Goal: Answer question/provide support: Share knowledge or assist other users

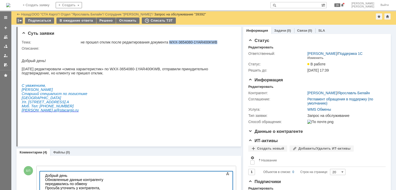
scroll to position [137, 0]
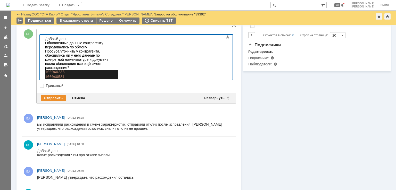
click at [118, 75] on div "100040581" at bounding box center [81, 77] width 73 height 5
click at [78, 70] on div "100040238" at bounding box center [81, 72] width 73 height 5
click at [66, 75] on div "100040581" at bounding box center [81, 77] width 73 height 5
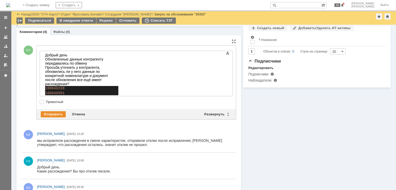
scroll to position [129, 0]
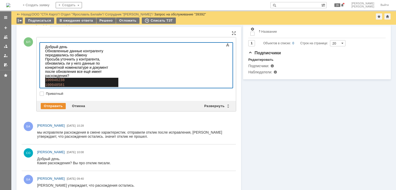
click at [64, 83] on div "100040581" at bounding box center [81, 85] width 73 height 5
drag, startPoint x: 50, startPoint y: 76, endPoint x: 82, endPoint y: 109, distance: 46.5
click at [43, 65] on html "Добрый день Обновленные данные контрагенту передавались по обмену Просьба уточн…" at bounding box center [81, 74] width 77 height 63
click at [57, 88] on div at bounding box center [81, 90] width 73 height 4
drag, startPoint x: 64, startPoint y: 79, endPoint x: 81, endPoint y: 105, distance: 31.5
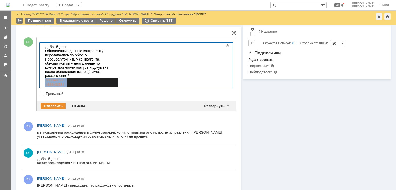
click at [43, 62] on html "Добрый день Обновленные данные контрагенту передавались по обмену Просьба уточн…" at bounding box center [81, 74] width 77 height 63
click at [63, 83] on div "100040581" at bounding box center [81, 85] width 73 height 5
drag, startPoint x: 62, startPoint y: 69, endPoint x: 44, endPoint y: 69, distance: 18.1
click at [44, 69] on body "Добрый день Обновленные данные контрагенту передавались по обмену Просьба уточн…" at bounding box center [81, 74] width 77 height 63
click at [67, 83] on div "100040581" at bounding box center [81, 85] width 73 height 5
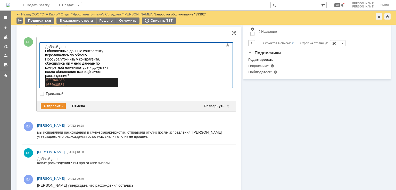
drag, startPoint x: 64, startPoint y: 66, endPoint x: 41, endPoint y: 65, distance: 23.0
click at [43, 65] on html "Добрый день Обновленные данные контрагенту передавались по обмену Просьба уточн…" at bounding box center [81, 74] width 77 height 63
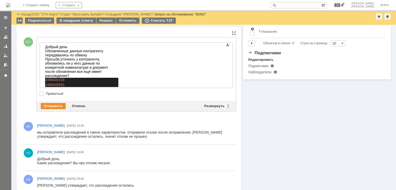
click at [113, 83] on div "100040581" at bounding box center [81, 85] width 73 height 5
click at [64, 83] on div "100040581" at bounding box center [81, 85] width 73 height 5
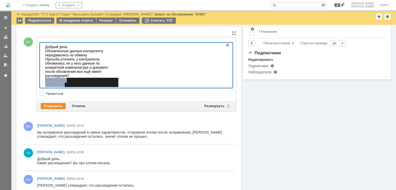
drag, startPoint x: 64, startPoint y: 69, endPoint x: 43, endPoint y: 63, distance: 22.0
click at [43, 63] on html "Добрый день Обновленные данные контрагенту передавались по обмену Просьба уточн…" at bounding box center [81, 74] width 77 height 63
click at [64, 88] on div at bounding box center [81, 90] width 73 height 4
drag, startPoint x: 58, startPoint y: 78, endPoint x: 42, endPoint y: 63, distance: 21.4
click at [43, 63] on html "Добрый день Обновленные данные контрагенту передавались по обмену Просьба уточн…" at bounding box center [81, 74] width 77 height 63
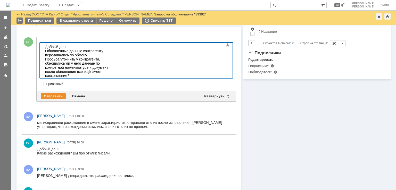
click at [275, 135] on div "Информация Задачи (0) Связи (0) SLA Статус Редактировать Ответственный: Бабунов…" at bounding box center [316, 68] width 150 height 344
click at [118, 78] on div at bounding box center [81, 80] width 73 height 4
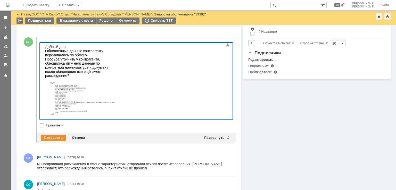
scroll to position [24, 0]
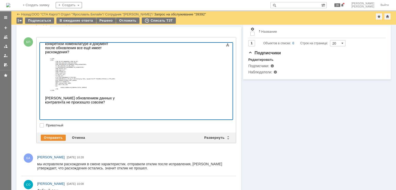
click at [119, 91] on img at bounding box center [82, 74] width 74 height 33
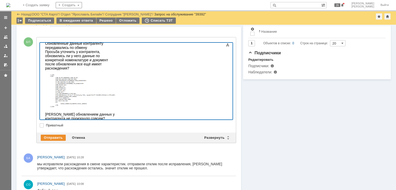
scroll to position [0, 0]
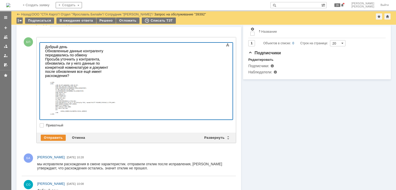
click at [118, 60] on div "Просьба уточнить у контрагента, обновились ли у него данные по конкретной номен…" at bounding box center [81, 67] width 73 height 21
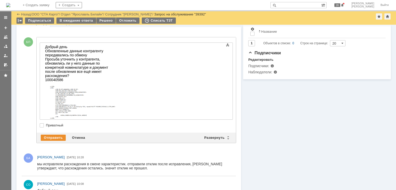
click at [45, 78] on div "100040586" at bounding box center [81, 80] width 73 height 4
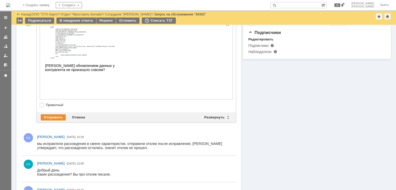
scroll to position [155, 0]
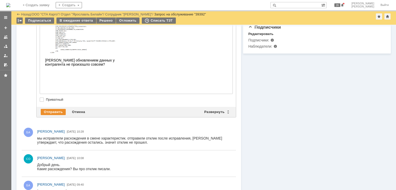
click at [78, 53] on img at bounding box center [82, 36] width 74 height 33
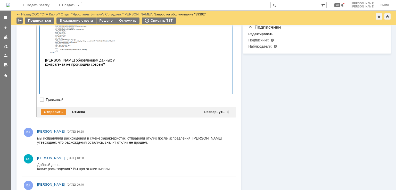
click at [119, 53] on img at bounding box center [82, 36] width 74 height 33
click at [218, 73] on div "Суть заявки Тема: не прошел отклик после редактирования документа WXX-3654080-1…" at bounding box center [129, 63] width 225 height 386
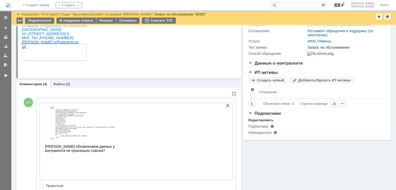
scroll to position [0, 0]
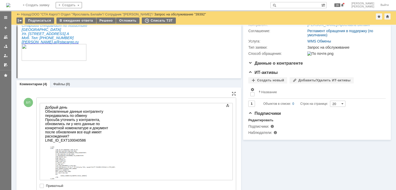
click at [220, 143] on div at bounding box center [136, 141] width 193 height 77
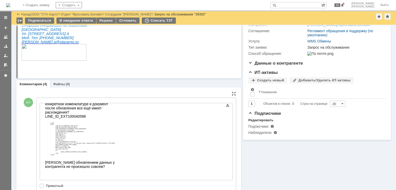
scroll to position [40, 0]
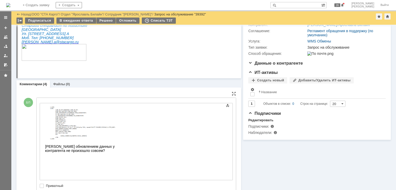
click at [222, 150] on div at bounding box center [136, 141] width 193 height 77
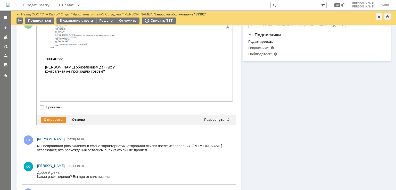
scroll to position [0, 2]
drag, startPoint x: 45, startPoint y: 88, endPoint x: 50, endPoint y: 89, distance: 5.6
click at [45, 61] on div "100040233" at bounding box center [81, 59] width 73 height 4
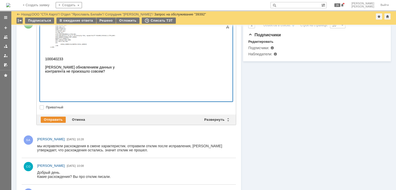
scroll to position [0, 2]
click at [118, 57] on div at bounding box center [81, 55] width 73 height 4
click at [103, 61] on div "LINE_ID_EXT 100040233" at bounding box center [81, 59] width 73 height 4
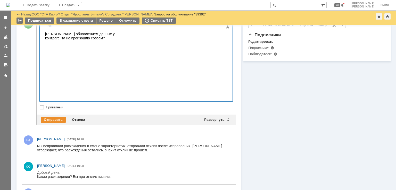
scroll to position [135, 0]
click at [74, 21] on div at bounding box center [81, 19] width 73 height 4
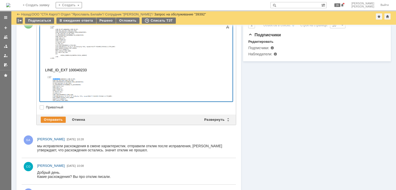
scroll to position [6, 0]
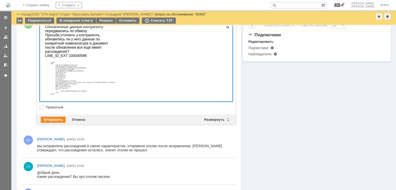
click at [118, 35] on div "Просьба уточнить у контрагента, обновились ли у него данные по конкретной номен…" at bounding box center [81, 43] width 73 height 21
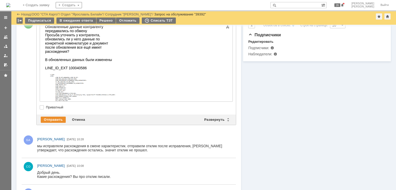
click at [92, 66] on div "LINE_ID_EXT 100040586" at bounding box center [81, 68] width 73 height 4
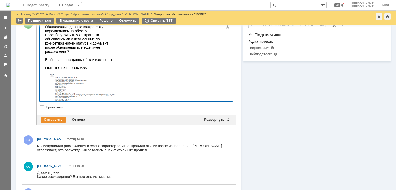
click at [118, 58] on div "​В обновленных данных были изменены" at bounding box center [81, 60] width 73 height 4
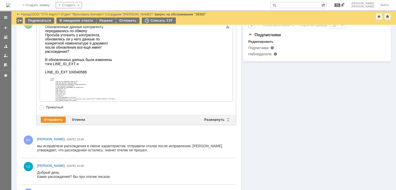
click at [118, 58] on div "В обновленных данных были изменены тэги LINE_ID_EXT и" at bounding box center [81, 62] width 73 height 8
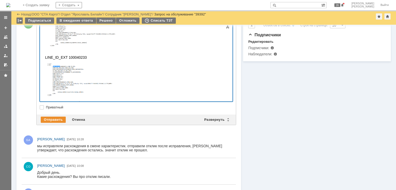
scroll to position [135, 0]
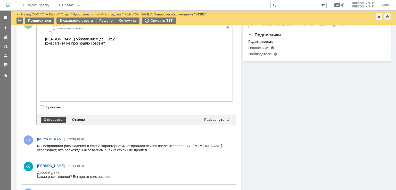
click at [58, 120] on div "Отправить" at bounding box center [53, 120] width 25 height 6
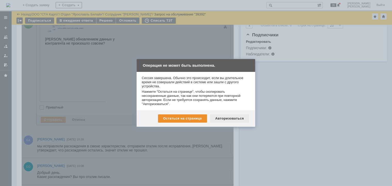
click at [229, 115] on div "Авторизоваться" at bounding box center [229, 119] width 39 height 8
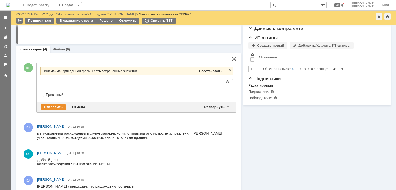
click at [211, 71] on span "Восстановить" at bounding box center [210, 71] width 23 height 4
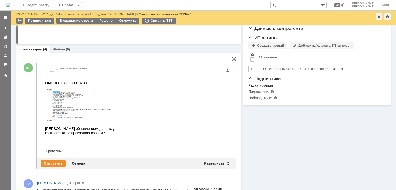
scroll to position [129, 0]
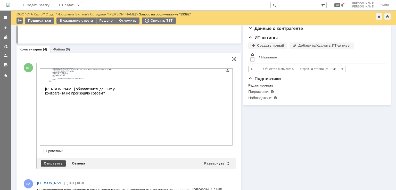
click at [52, 163] on div "Отправить" at bounding box center [53, 164] width 25 height 6
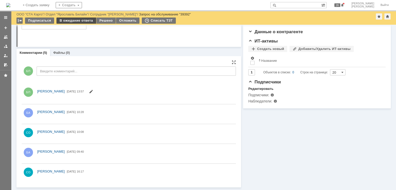
click at [79, 19] on div "В ожидание ответа" at bounding box center [75, 21] width 39 height 6
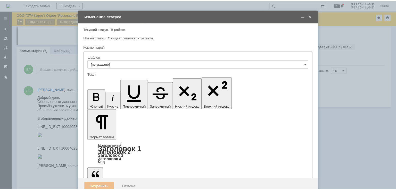
scroll to position [0, 0]
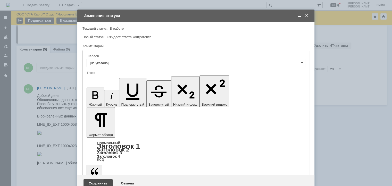
click at [99, 180] on div "Сохранить" at bounding box center [98, 184] width 29 height 8
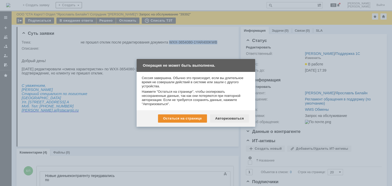
scroll to position [103, 0]
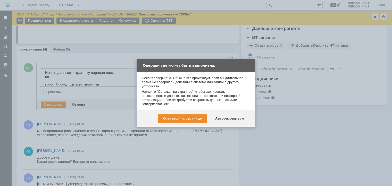
click at [223, 120] on div "Авторизоваться" at bounding box center [229, 119] width 39 height 8
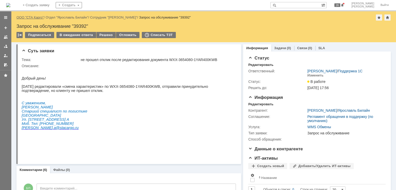
click at [38, 17] on link "ООО "СТА Карго"" at bounding box center [30, 17] width 27 height 4
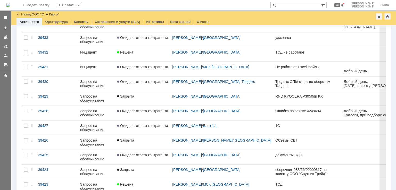
scroll to position [26, 0]
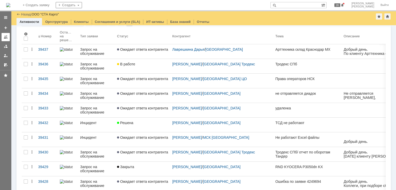
click at [4, 36] on div at bounding box center [6, 37] width 4 height 4
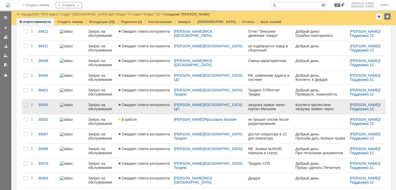
click at [157, 107] on link "Ожидает ответа контрагента" at bounding box center [144, 107] width 55 height 14
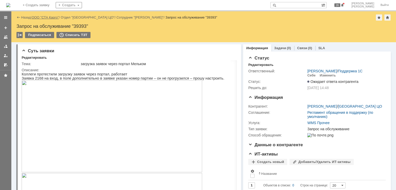
click at [43, 17] on link "ООО "СТА Карго"" at bounding box center [45, 17] width 27 height 4
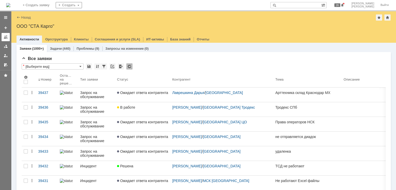
click at [9, 39] on link at bounding box center [6, 37] width 8 height 8
